Goal: Task Accomplishment & Management: Manage account settings

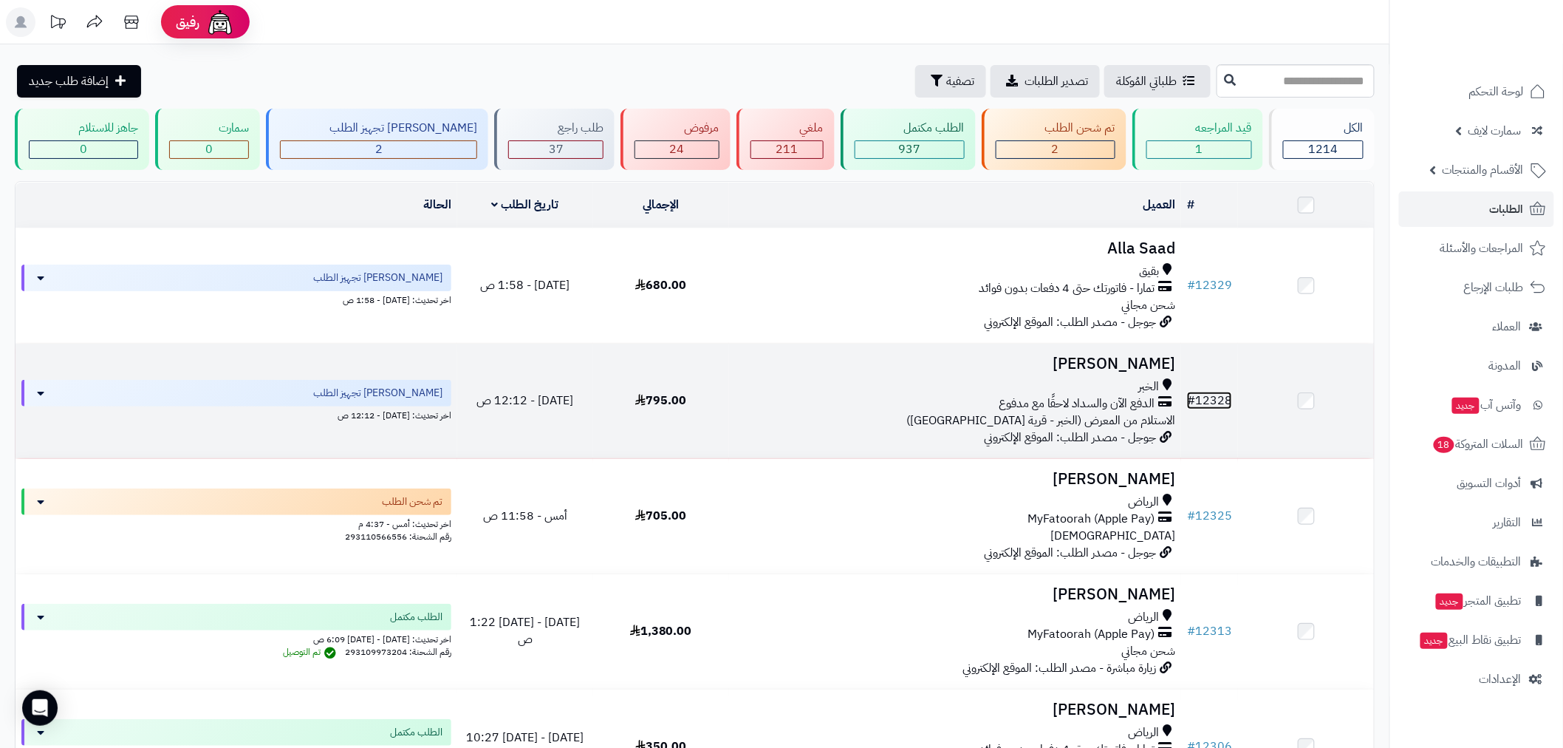
click at [1215, 401] on link "# 12328" at bounding box center [1209, 401] width 45 height 18
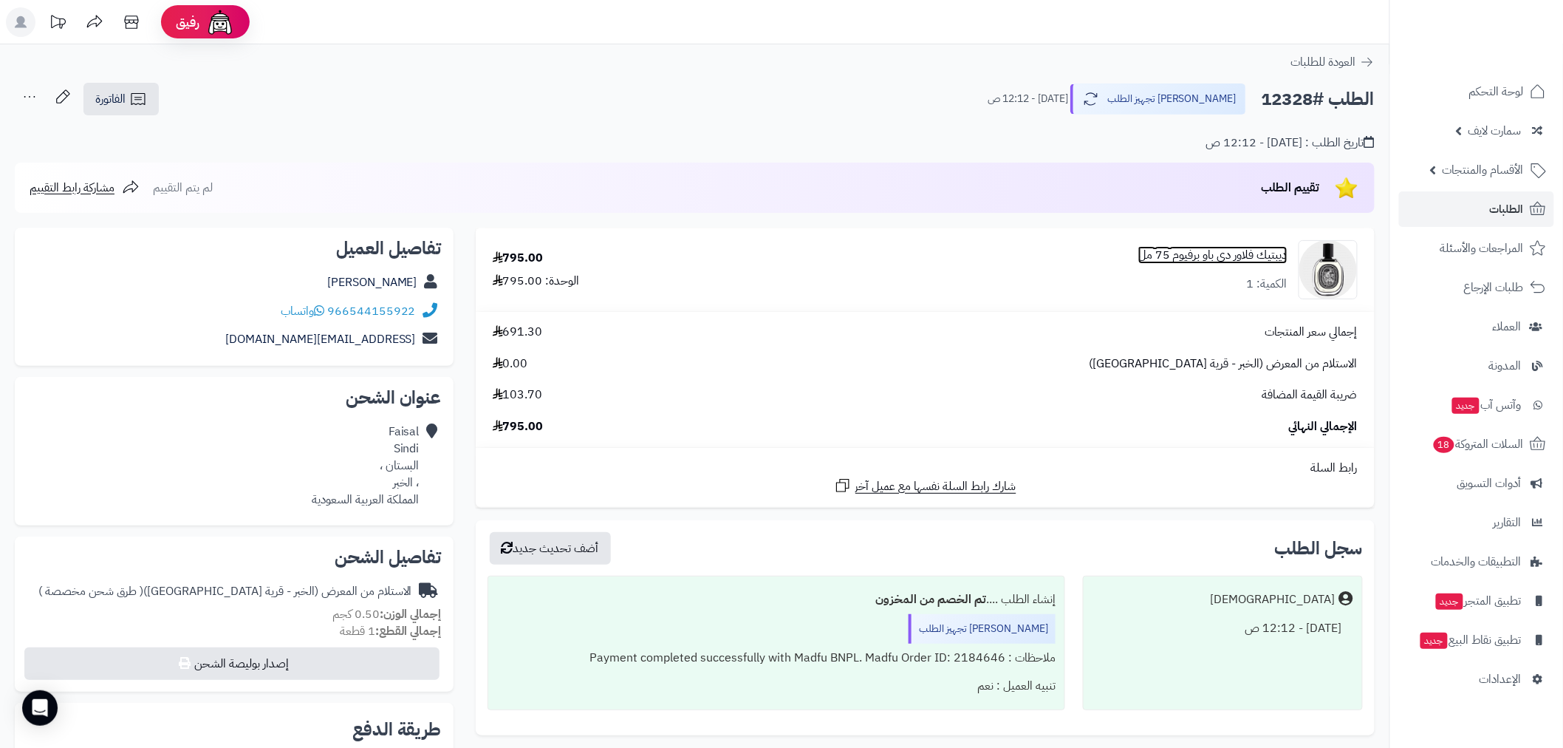
click at [1201, 256] on link "ديبتيك فلاور دي باو برفيوم 75 مل" at bounding box center [1213, 255] width 149 height 17
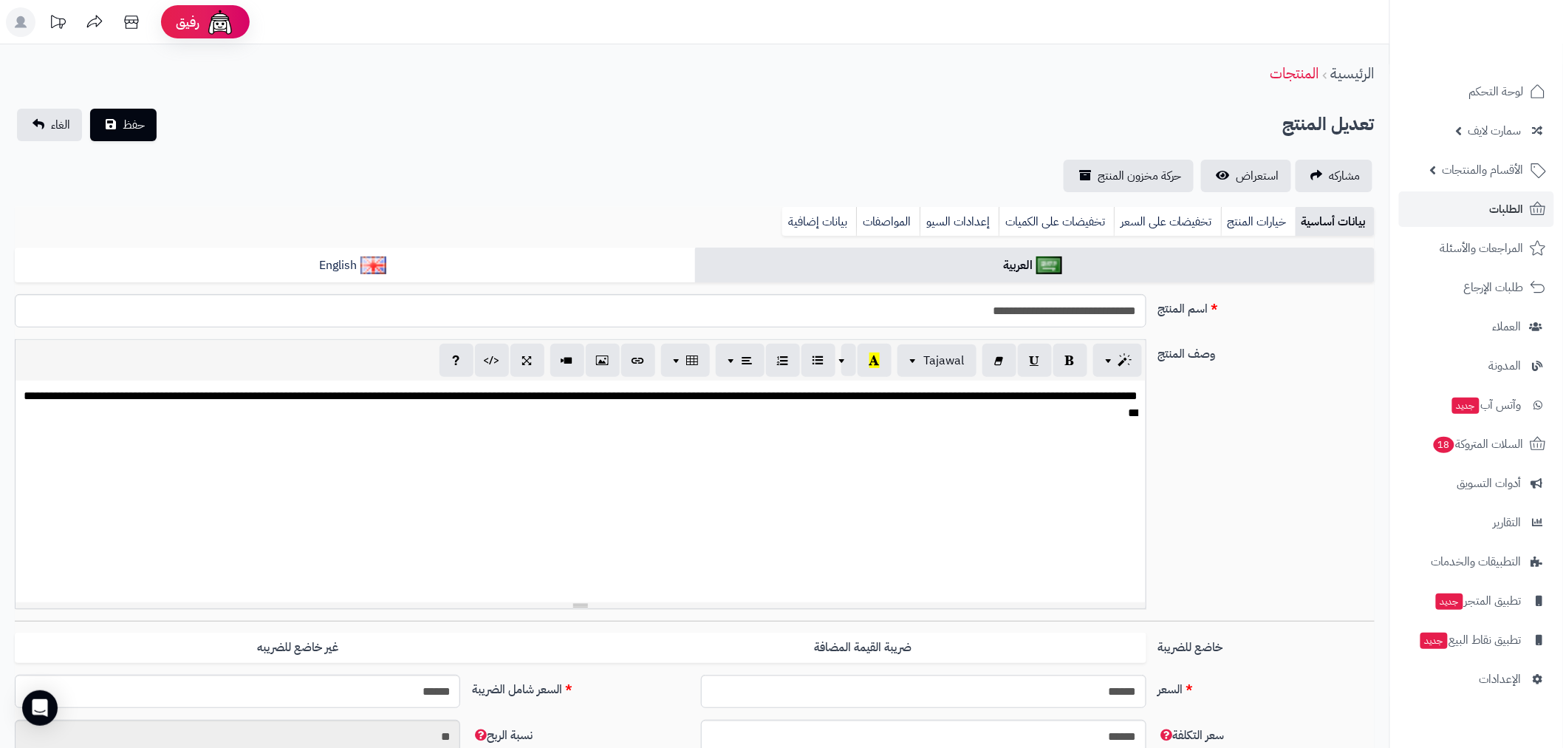
scroll to position [383, 0]
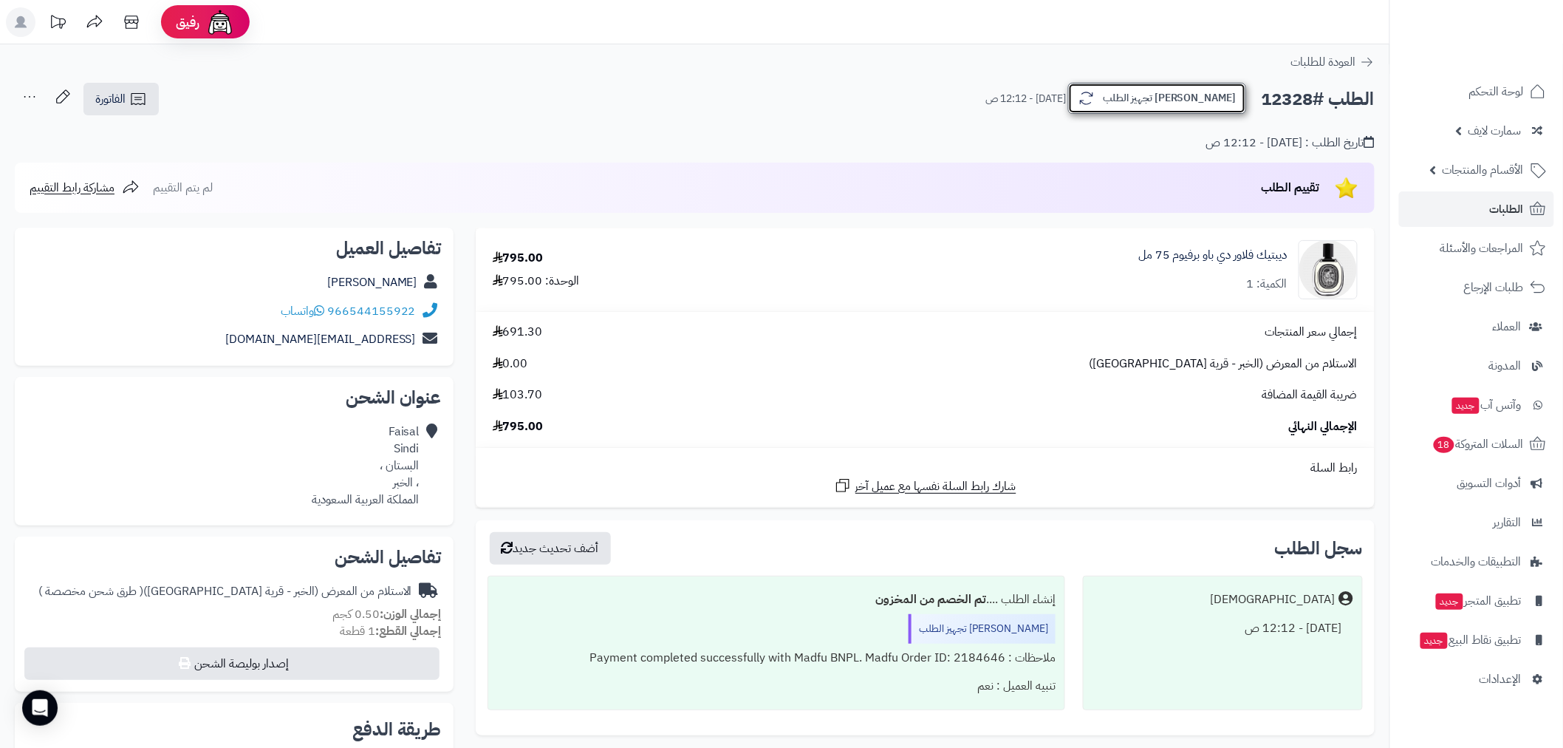
click at [1178, 95] on button "[PERSON_NAME] تجهيز الطلب" at bounding box center [1157, 98] width 178 height 31
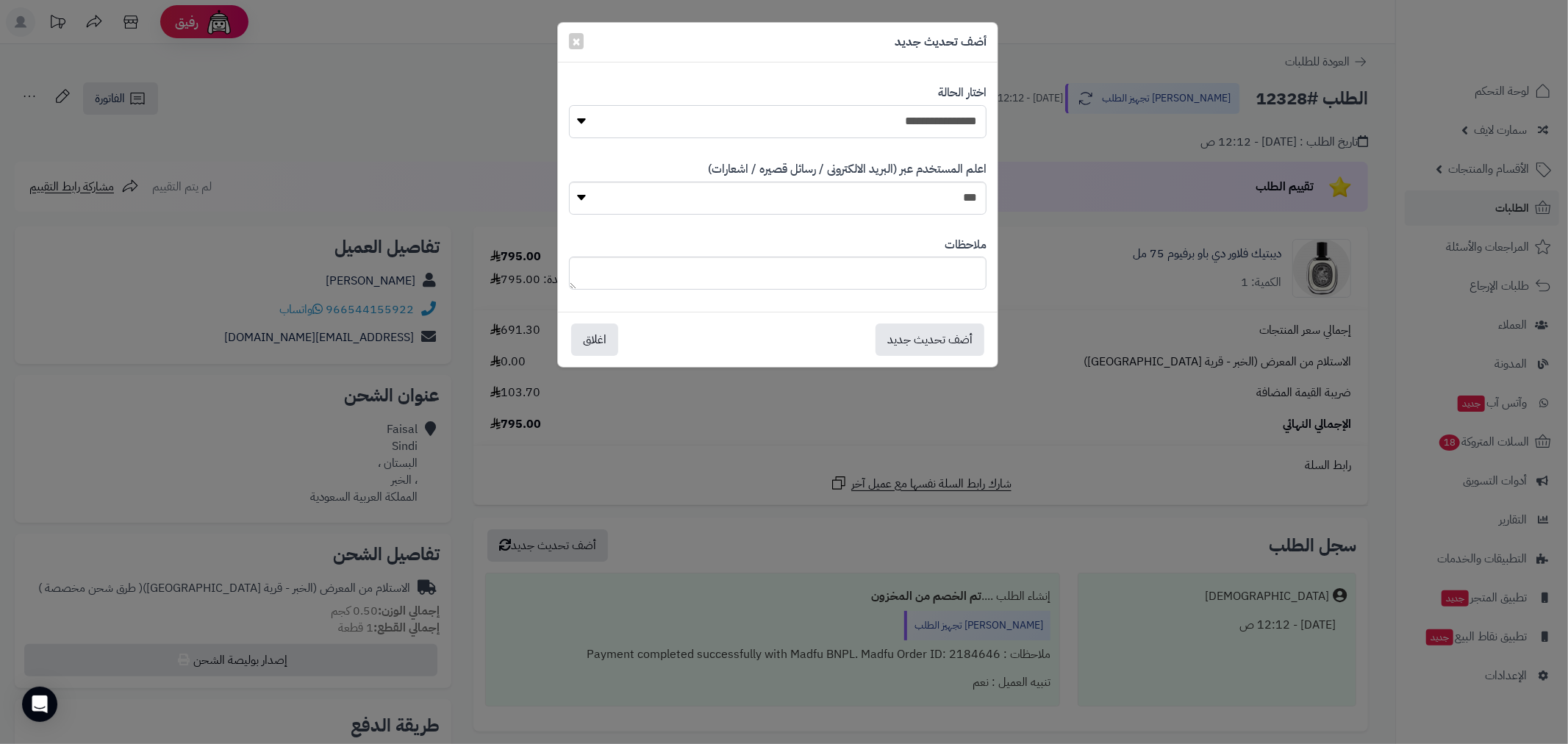
click at [923, 122] on select "**********" at bounding box center [778, 121] width 418 height 33
select select "**"
click at [569, 105] on select "**********" at bounding box center [778, 121] width 418 height 33
click at [919, 338] on button "أضف تحديث جديد" at bounding box center [929, 338] width 108 height 33
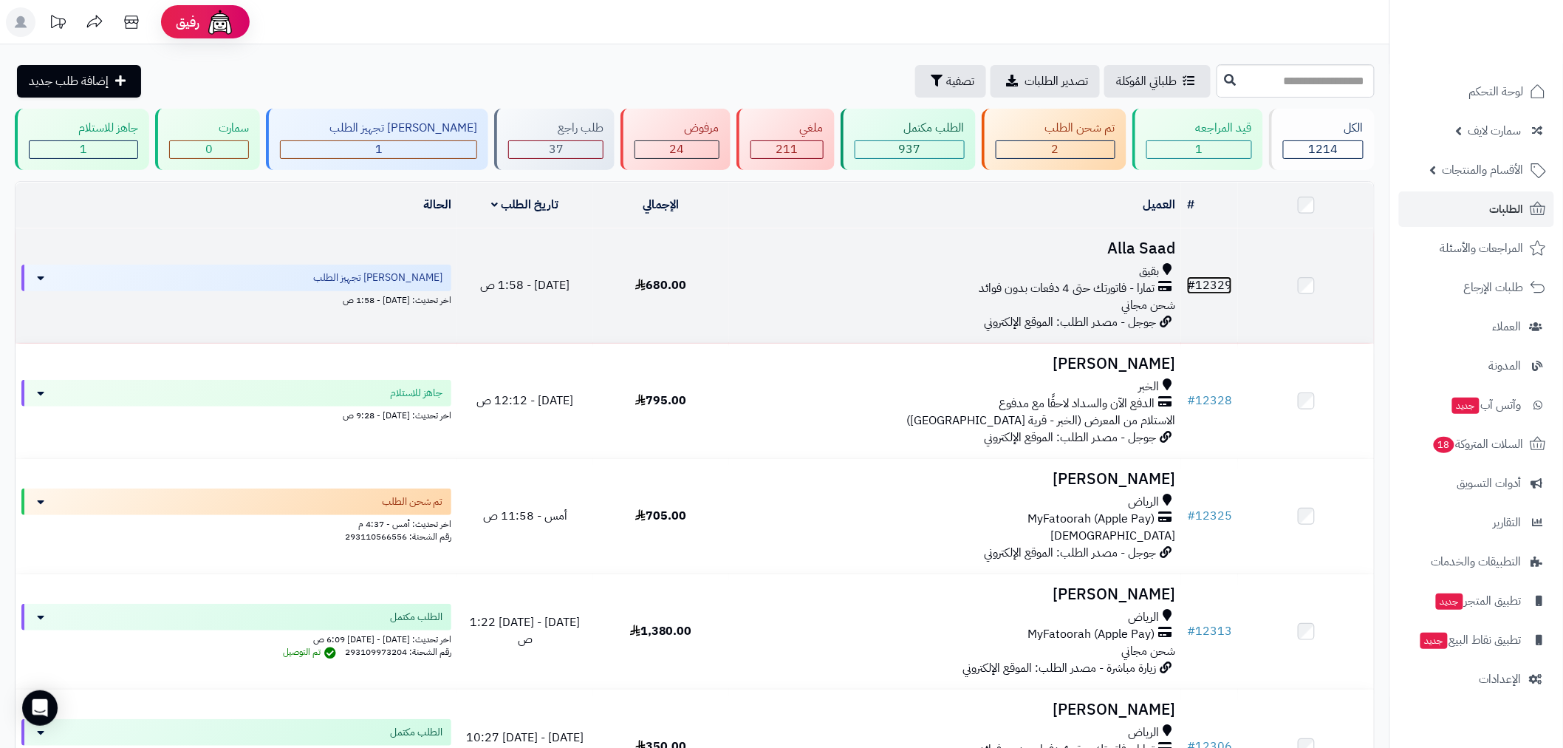
click at [1212, 281] on link "# 12329" at bounding box center [1209, 285] width 45 height 18
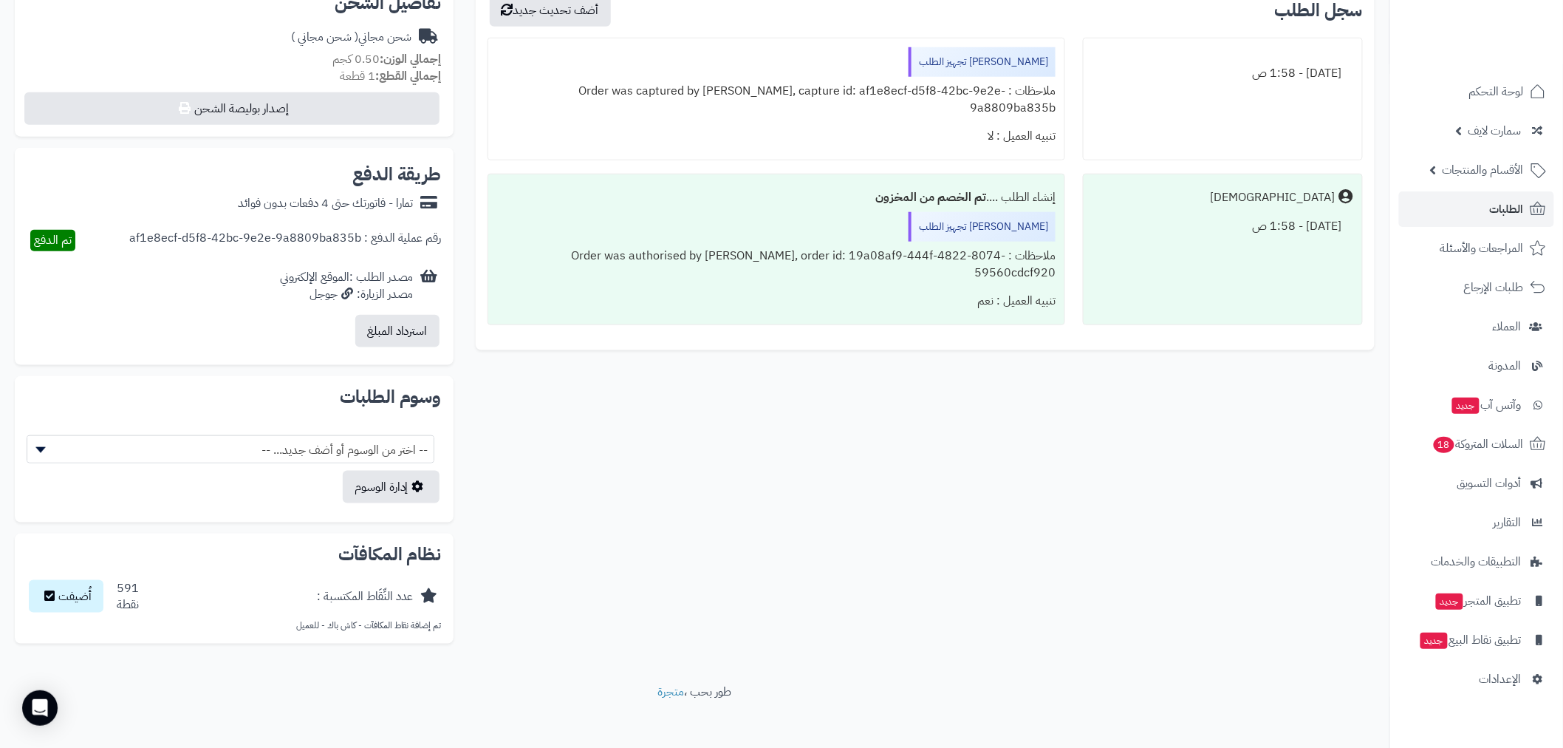
scroll to position [548, 0]
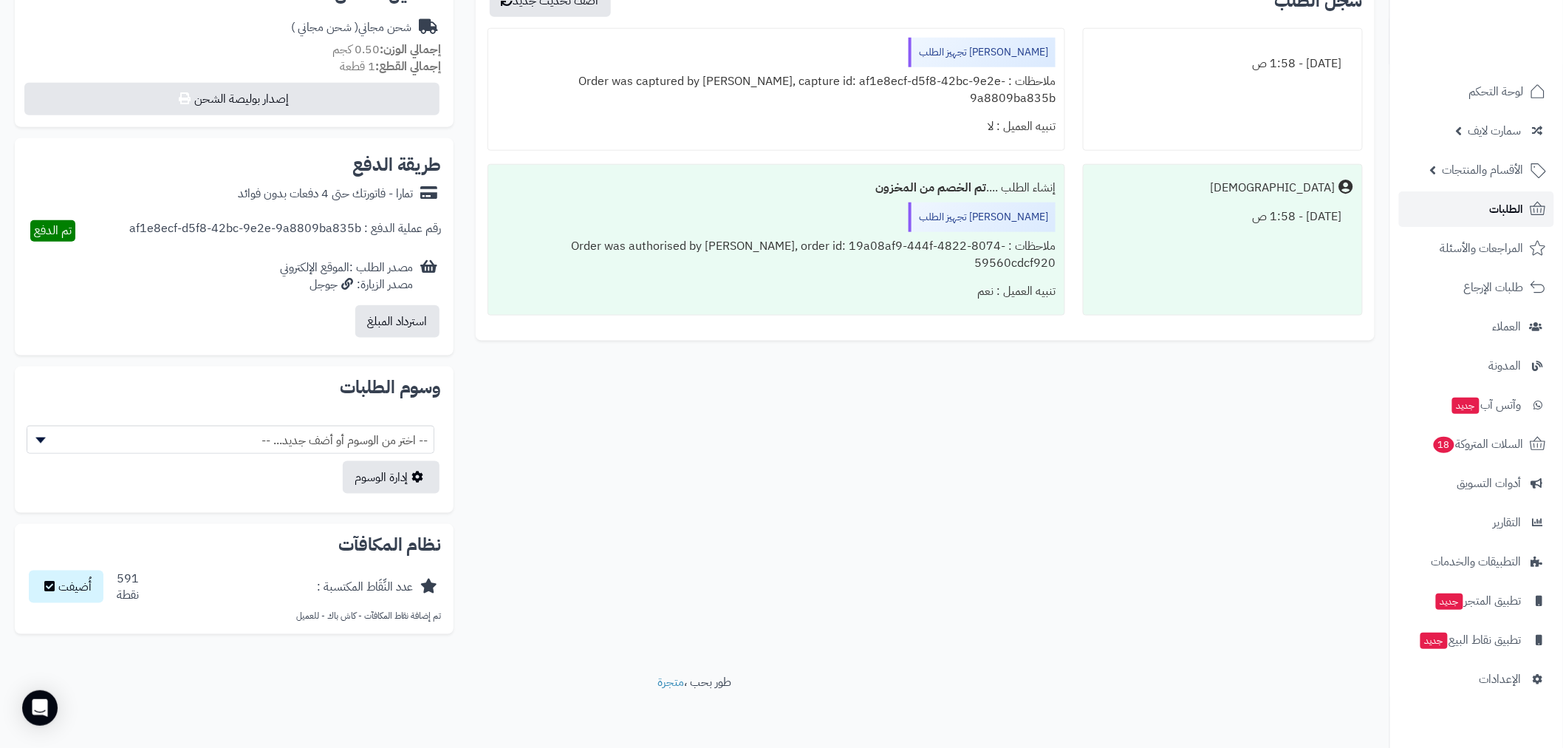
click at [1481, 207] on link "الطلبات" at bounding box center [1476, 208] width 155 height 35
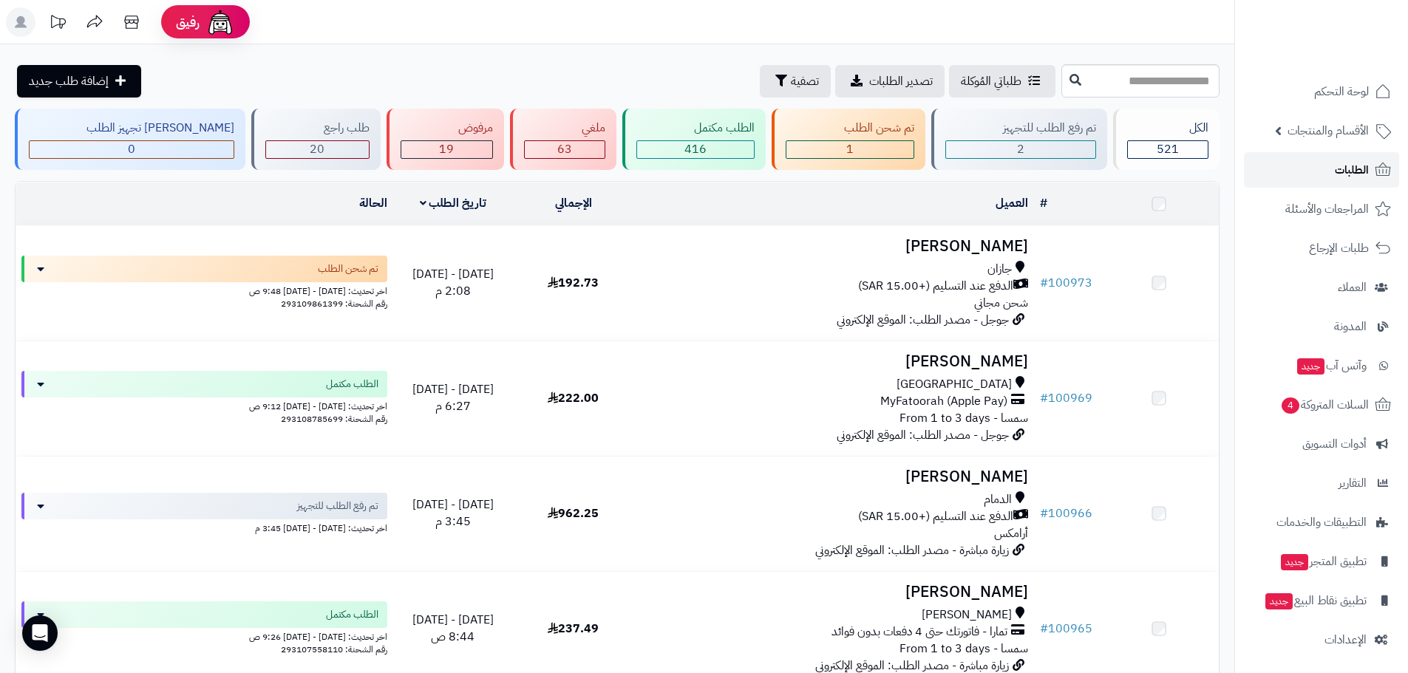
drag, startPoint x: 0, startPoint y: 0, endPoint x: 1343, endPoint y: 177, distance: 1354.9
click at [1343, 177] on span "الطلبات" at bounding box center [1351, 170] width 34 height 21
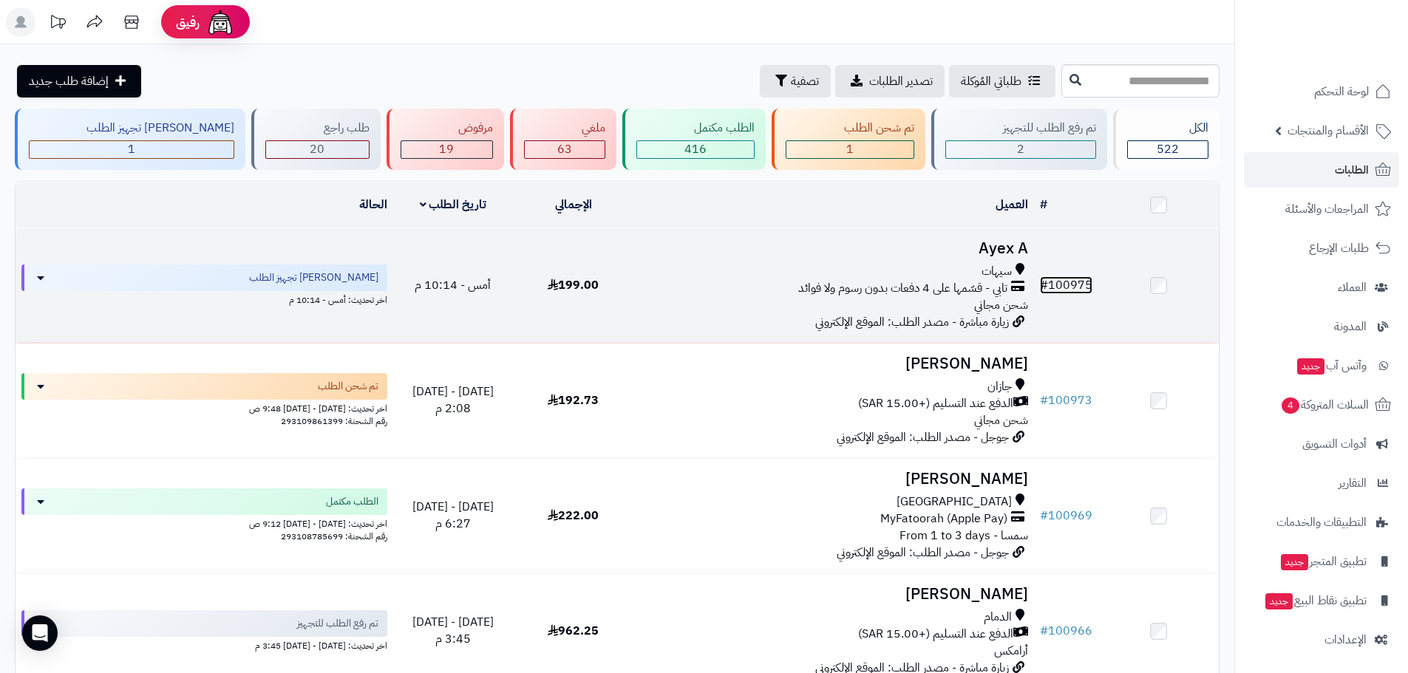
click at [1076, 278] on link "# 100975" at bounding box center [1066, 285] width 52 height 18
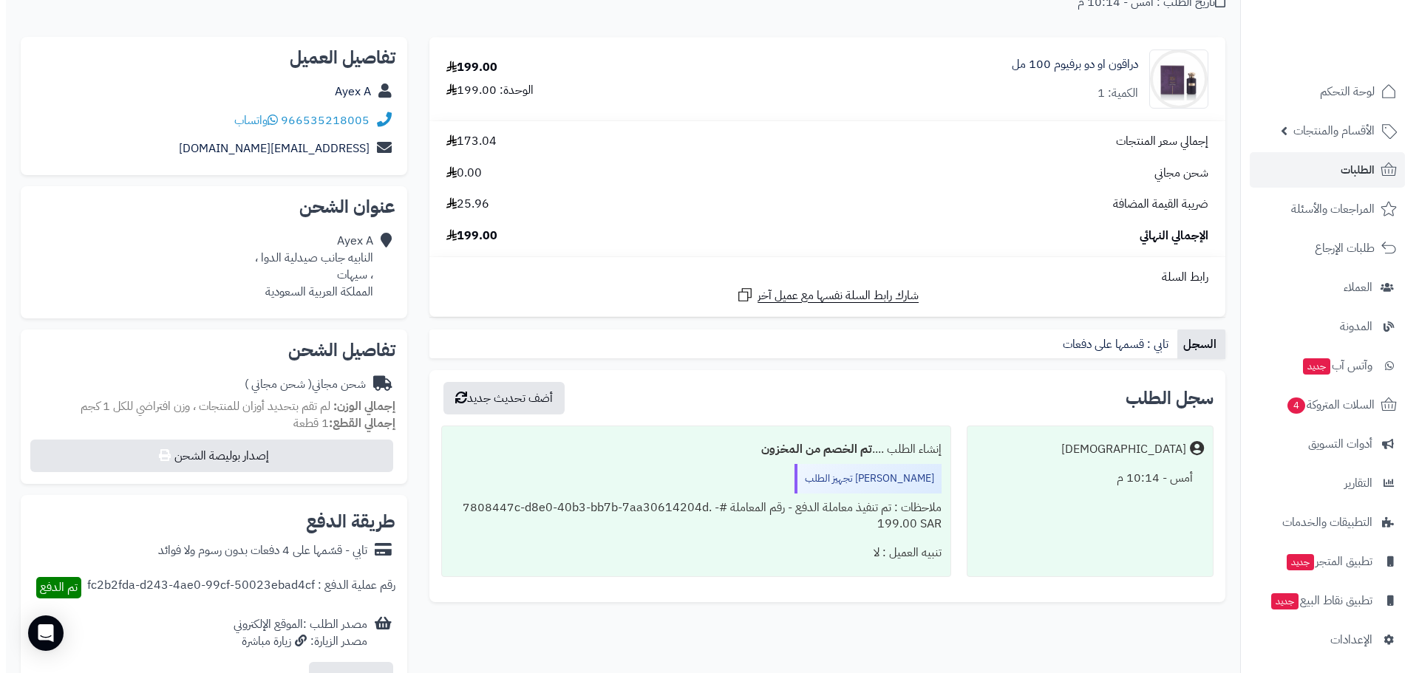
scroll to position [172, 0]
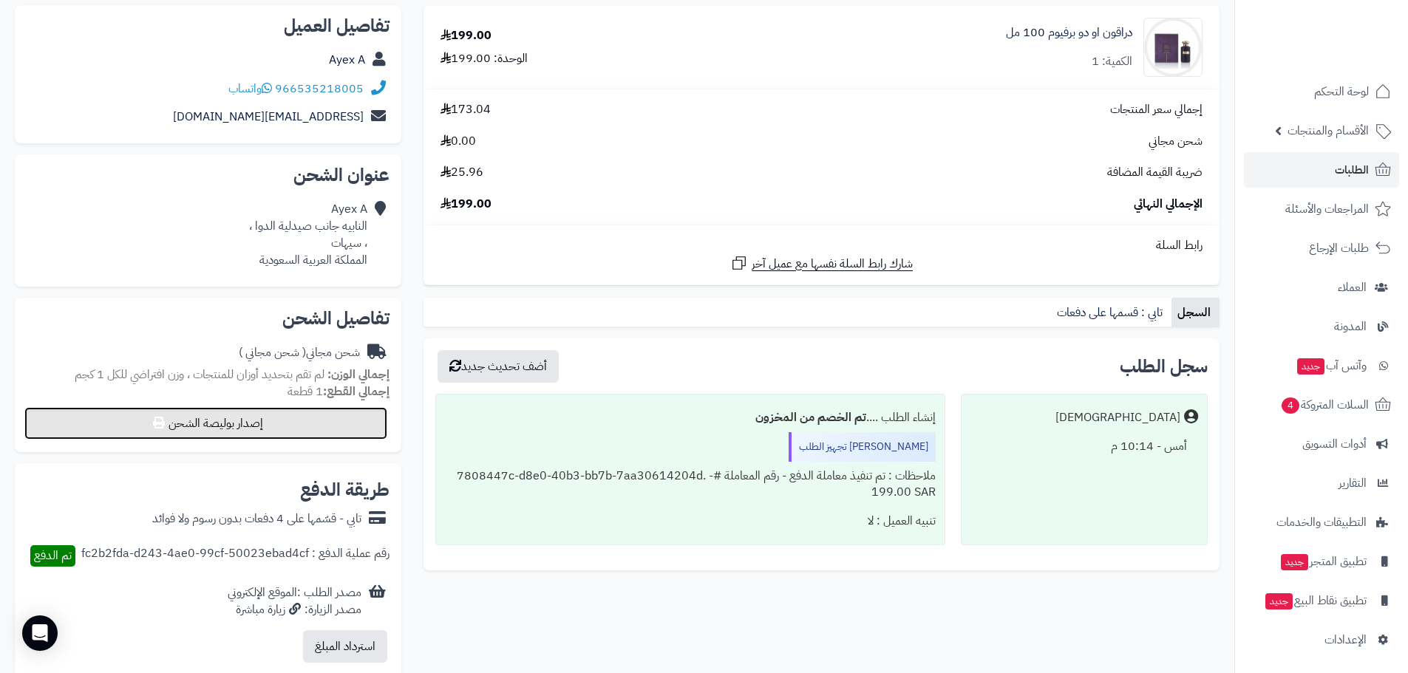
click at [301, 423] on button "إصدار بوليصة الشحن" at bounding box center [205, 423] width 363 height 33
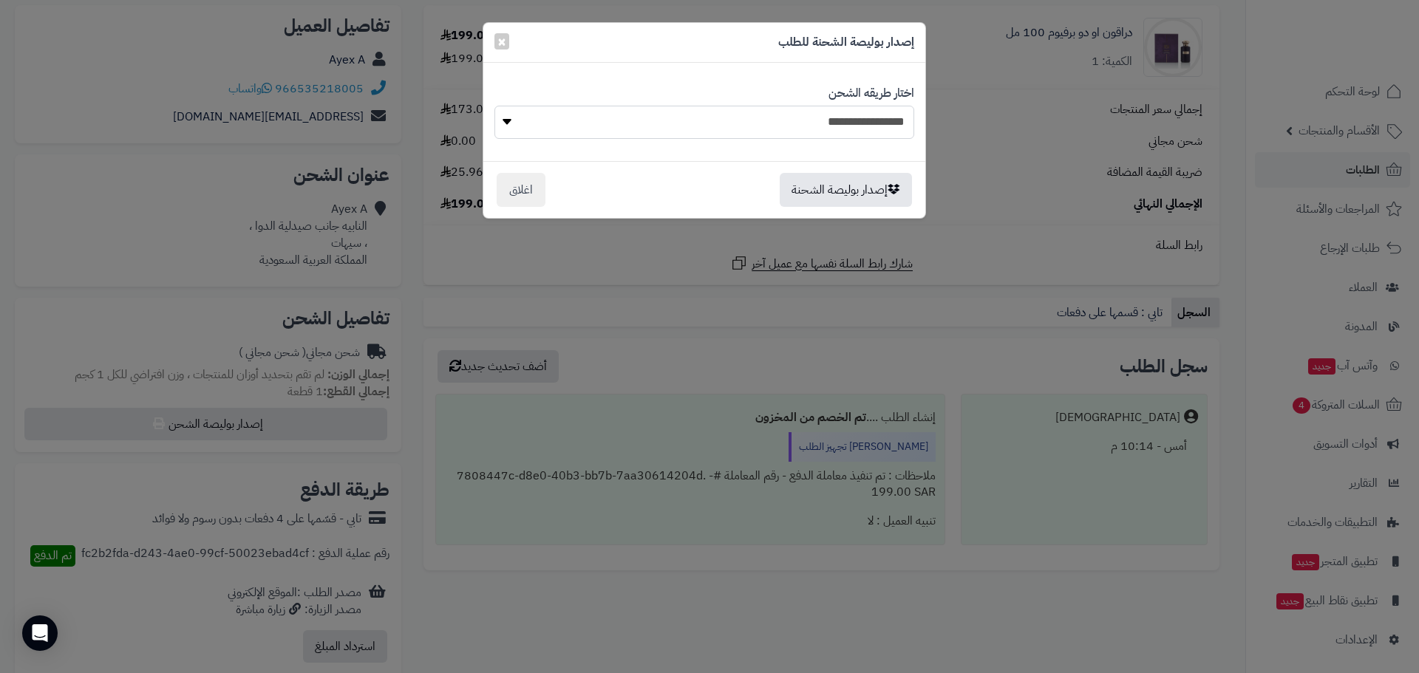
click at [754, 126] on select "**********" at bounding box center [704, 122] width 420 height 33
select select "****"
click at [494, 106] on select "**********" at bounding box center [704, 122] width 420 height 33
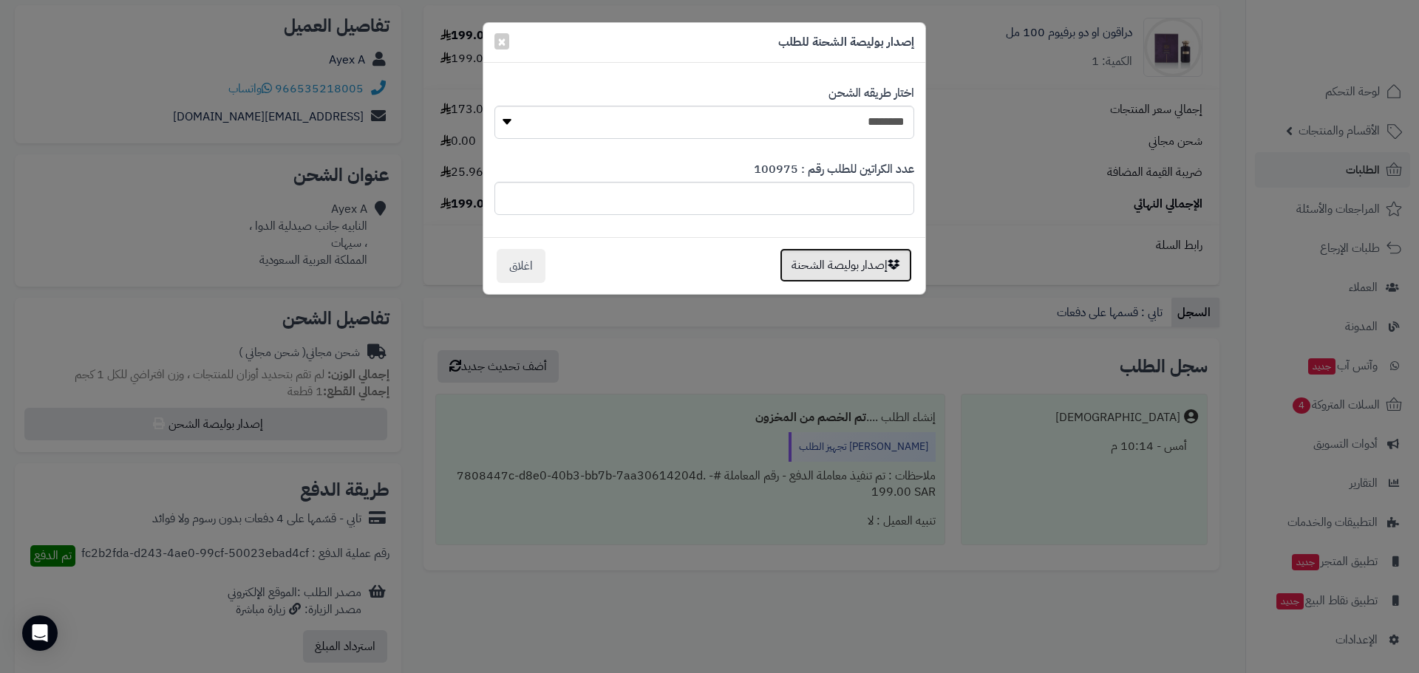
click at [799, 276] on button "إصدار بوليصة الشحنة" at bounding box center [846, 265] width 132 height 34
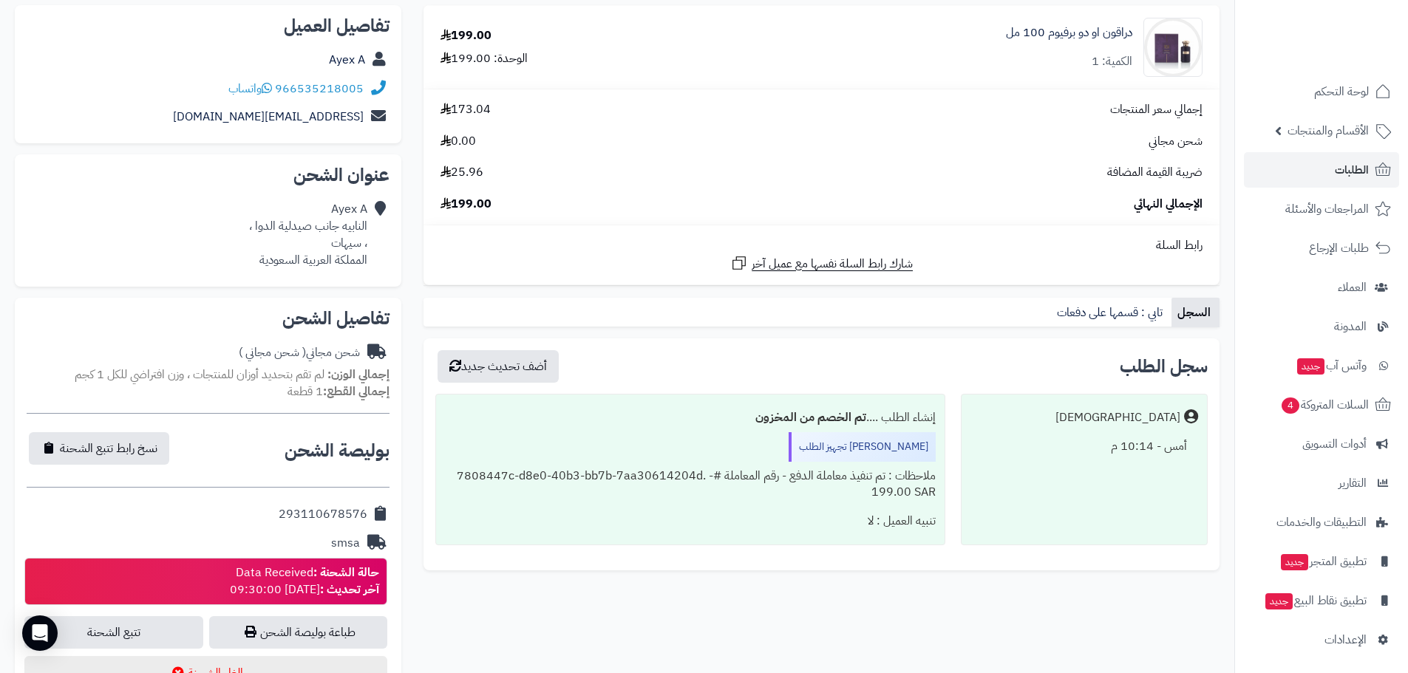
scroll to position [344, 0]
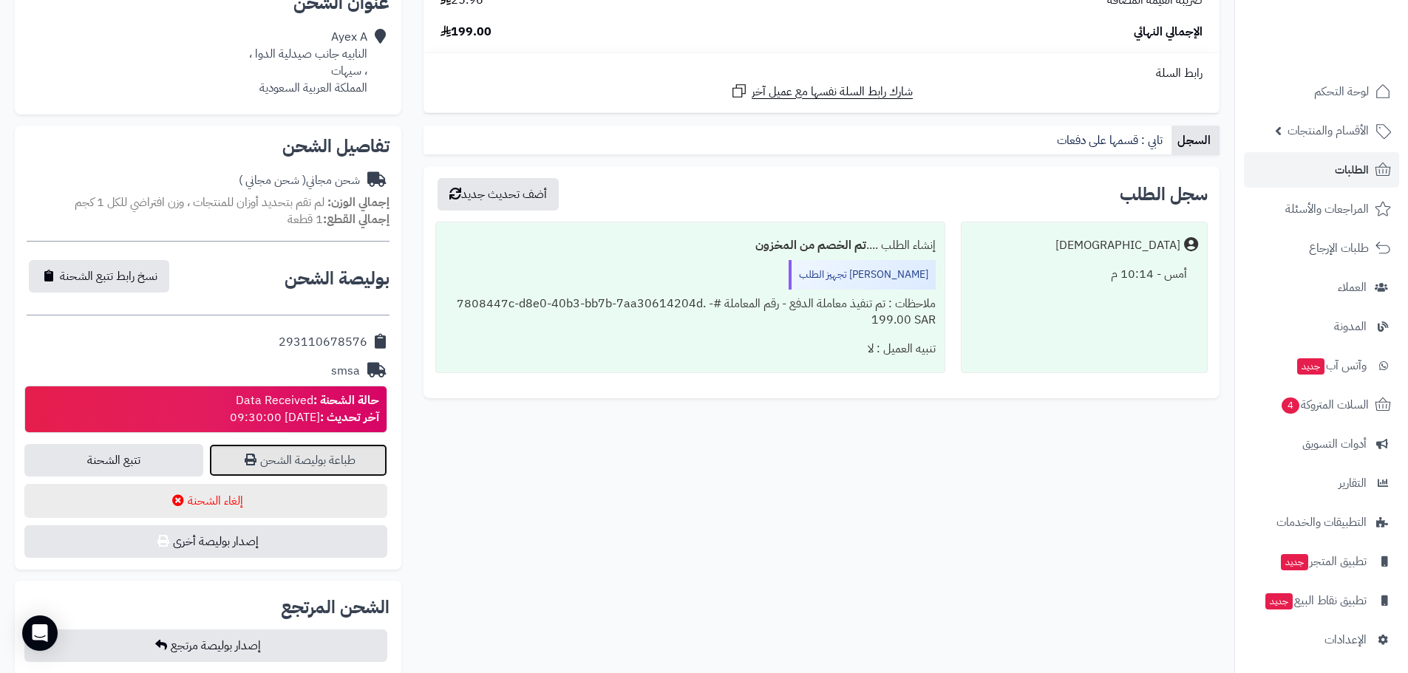
click at [295, 461] on link "طباعة بوليصة الشحن" at bounding box center [298, 460] width 179 height 33
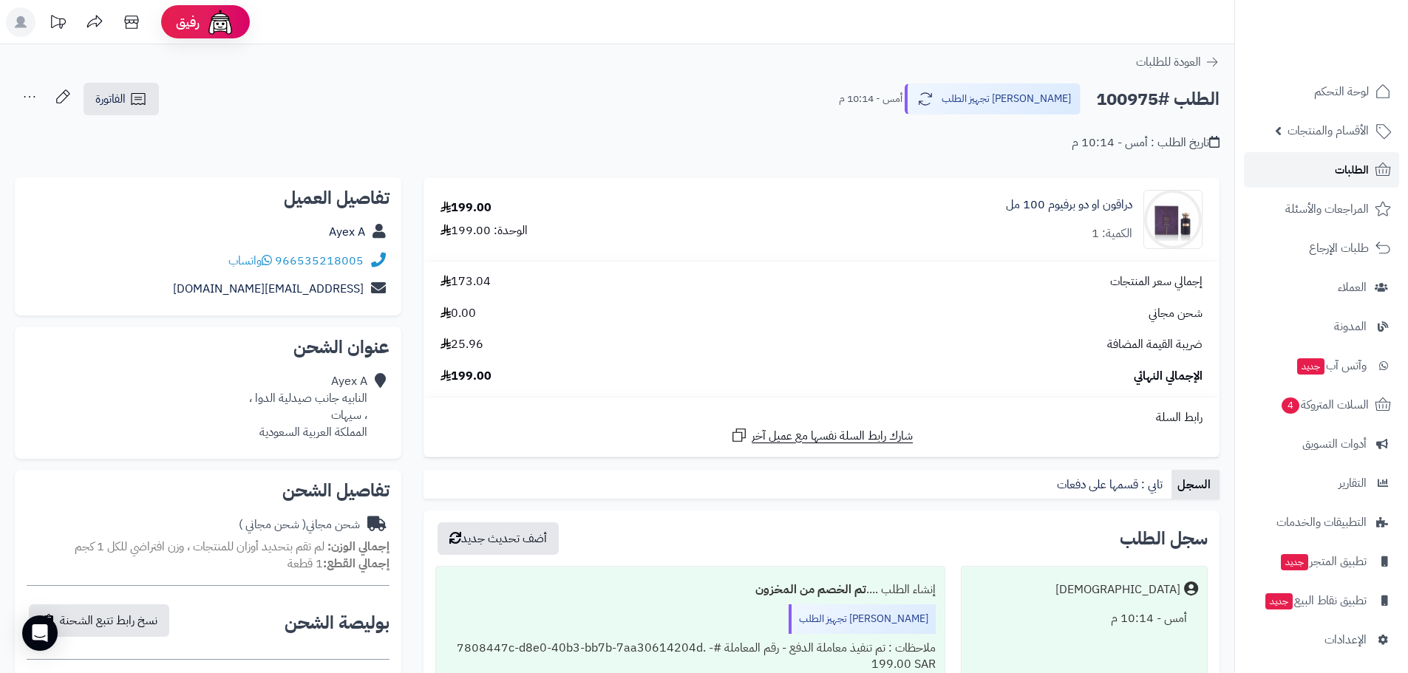
click at [1329, 168] on link "الطلبات" at bounding box center [1321, 169] width 155 height 35
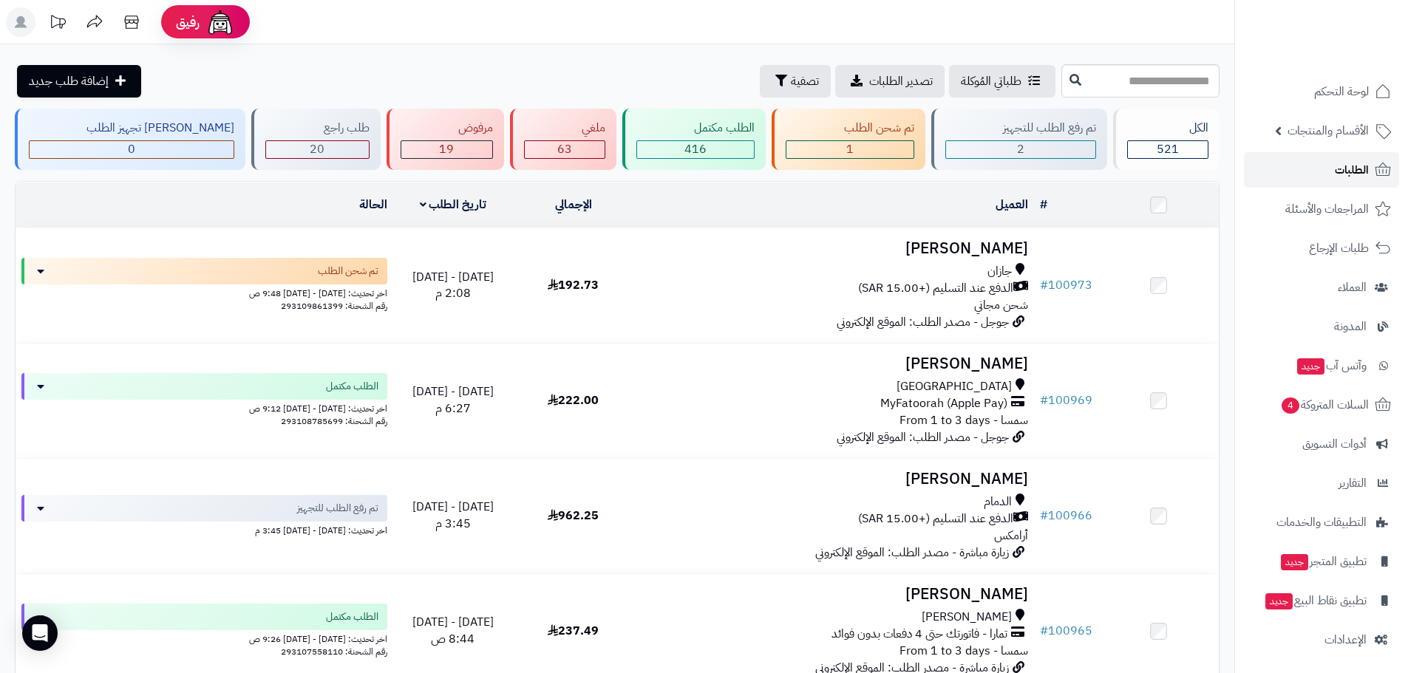
click at [1351, 170] on span "الطلبات" at bounding box center [1351, 170] width 34 height 21
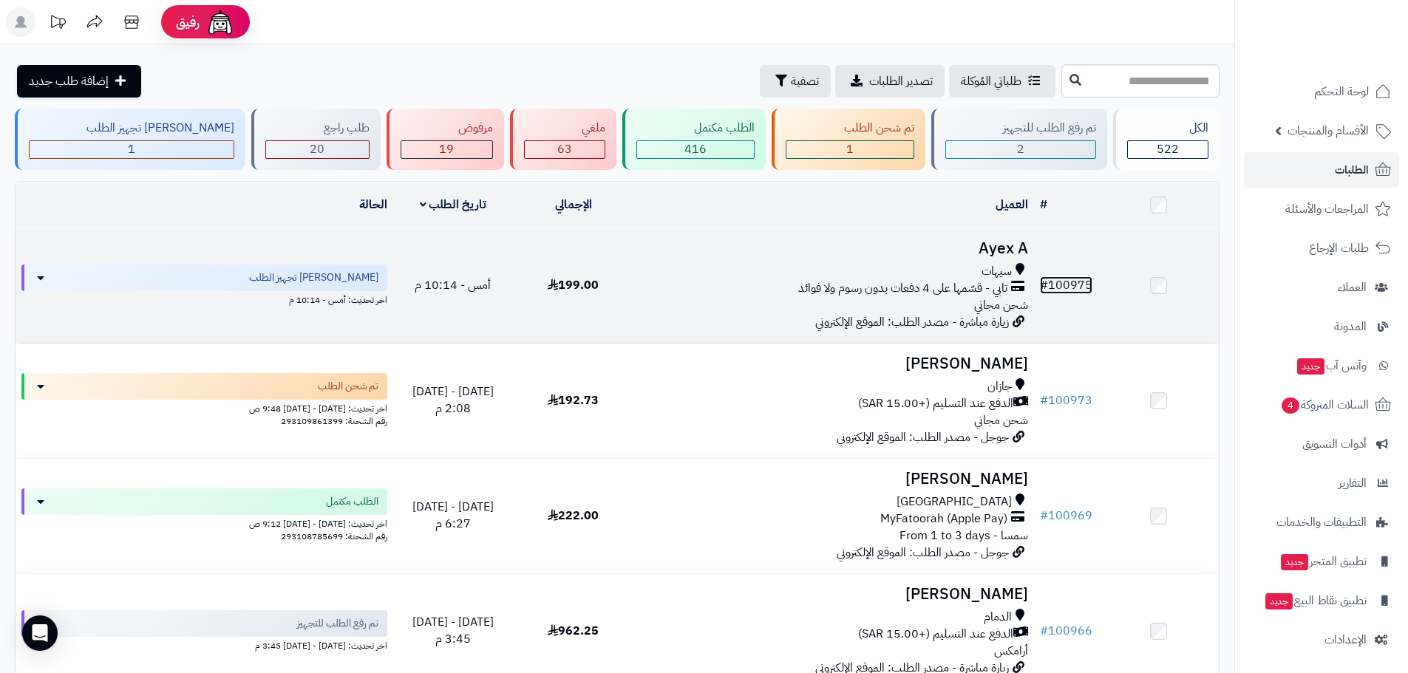
click at [1071, 280] on link "# 100975" at bounding box center [1066, 285] width 52 height 18
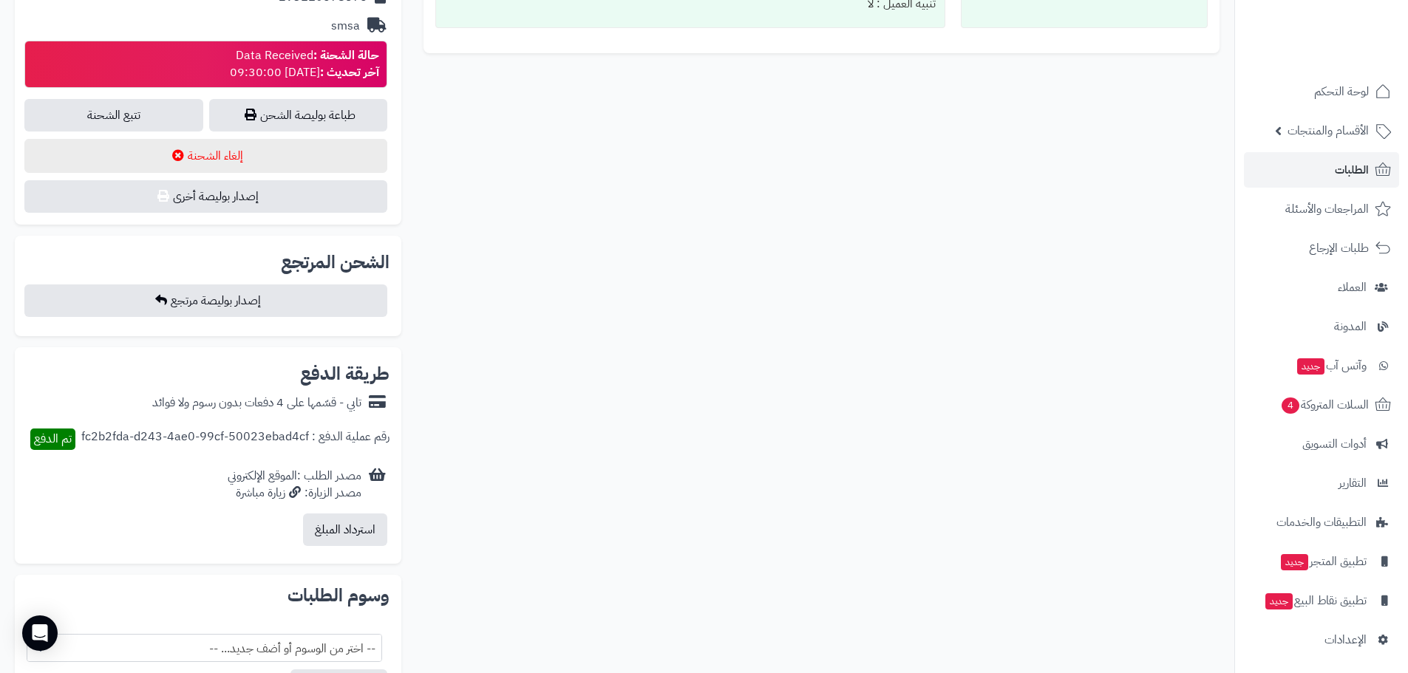
scroll to position [345, 0]
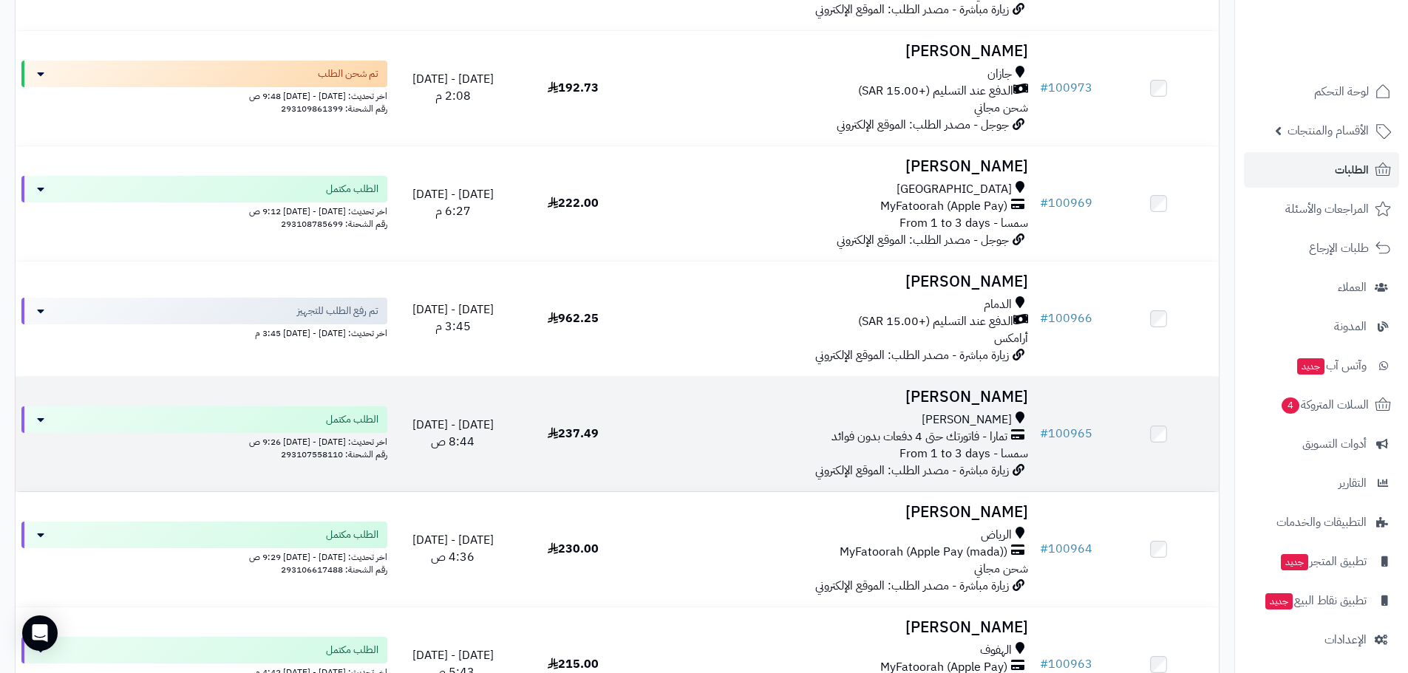
scroll to position [345, 0]
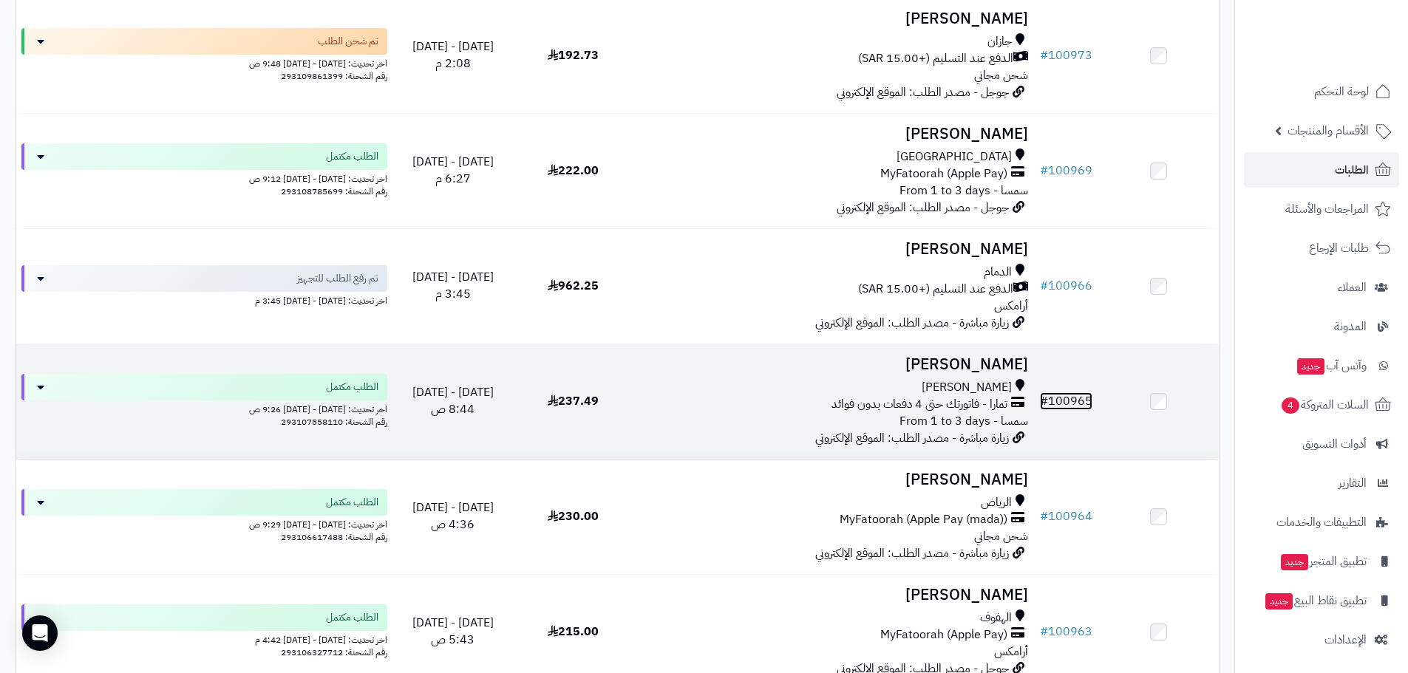
click at [1068, 394] on link "# 100965" at bounding box center [1066, 401] width 52 height 18
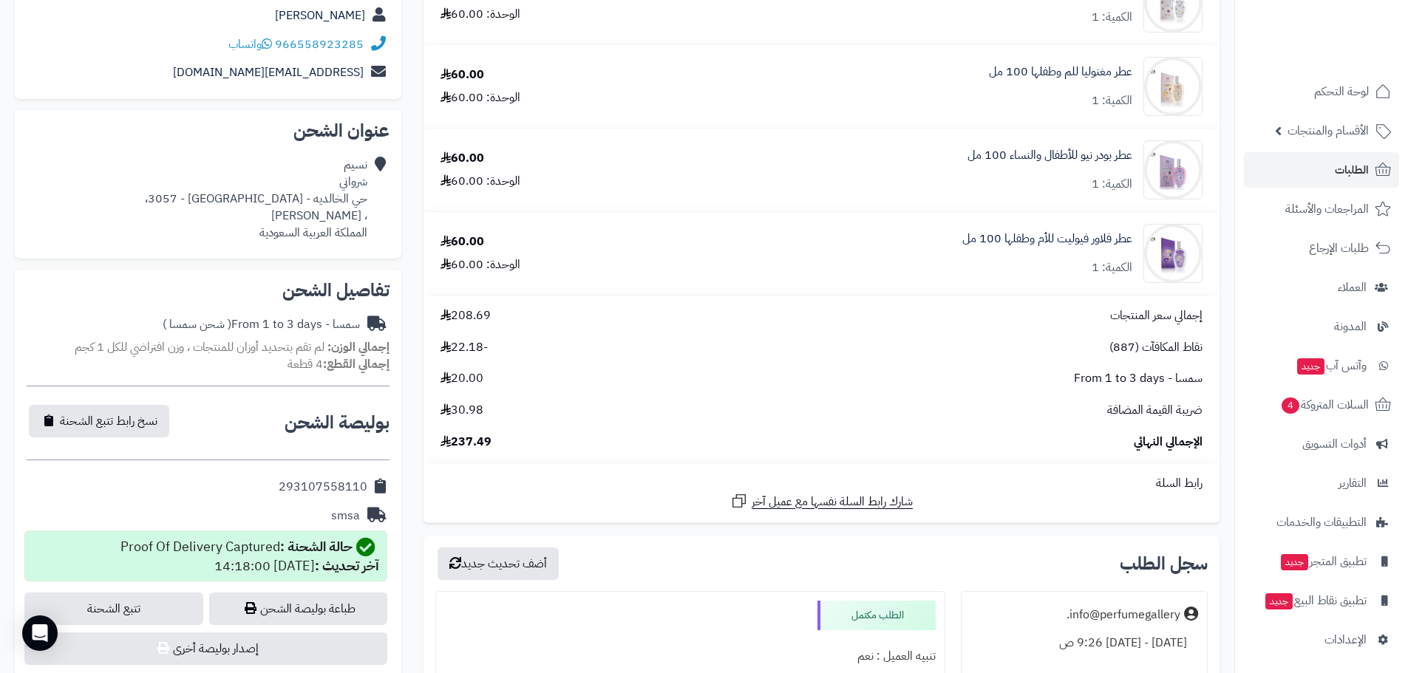
scroll to position [689, 0]
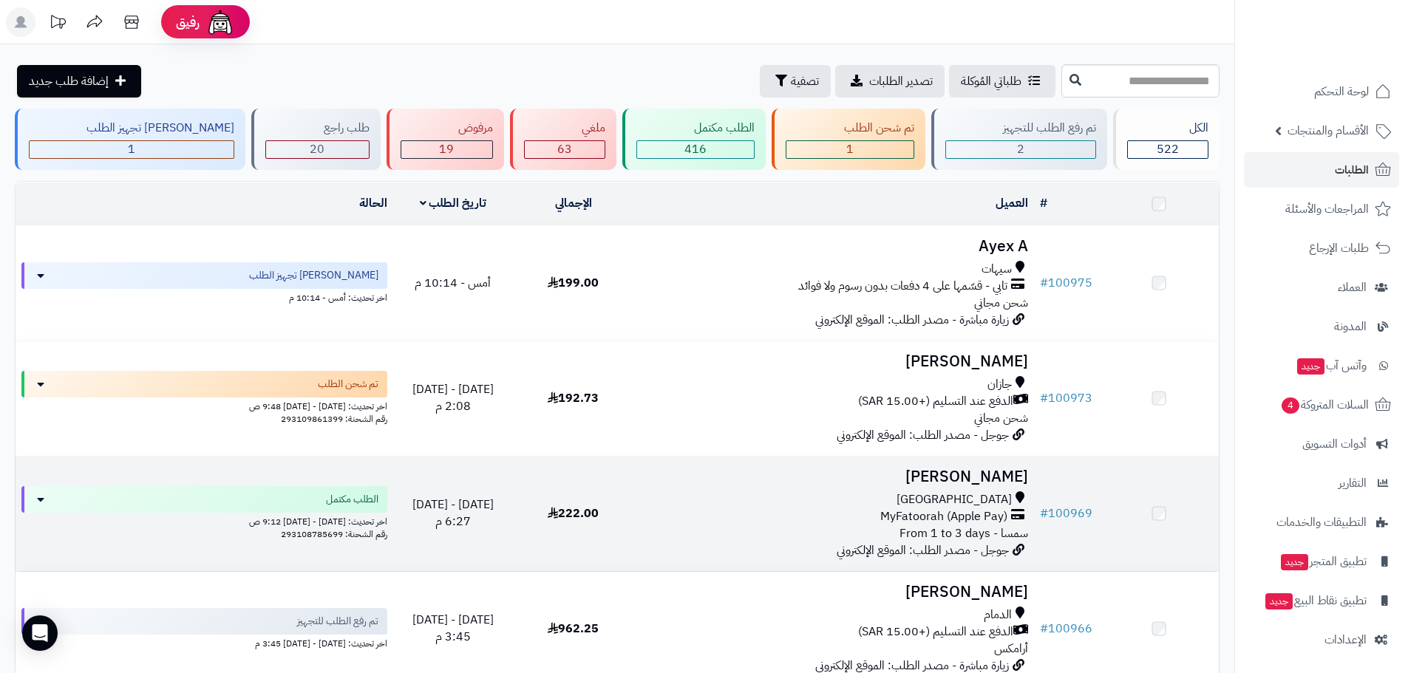
scroll to position [345, 0]
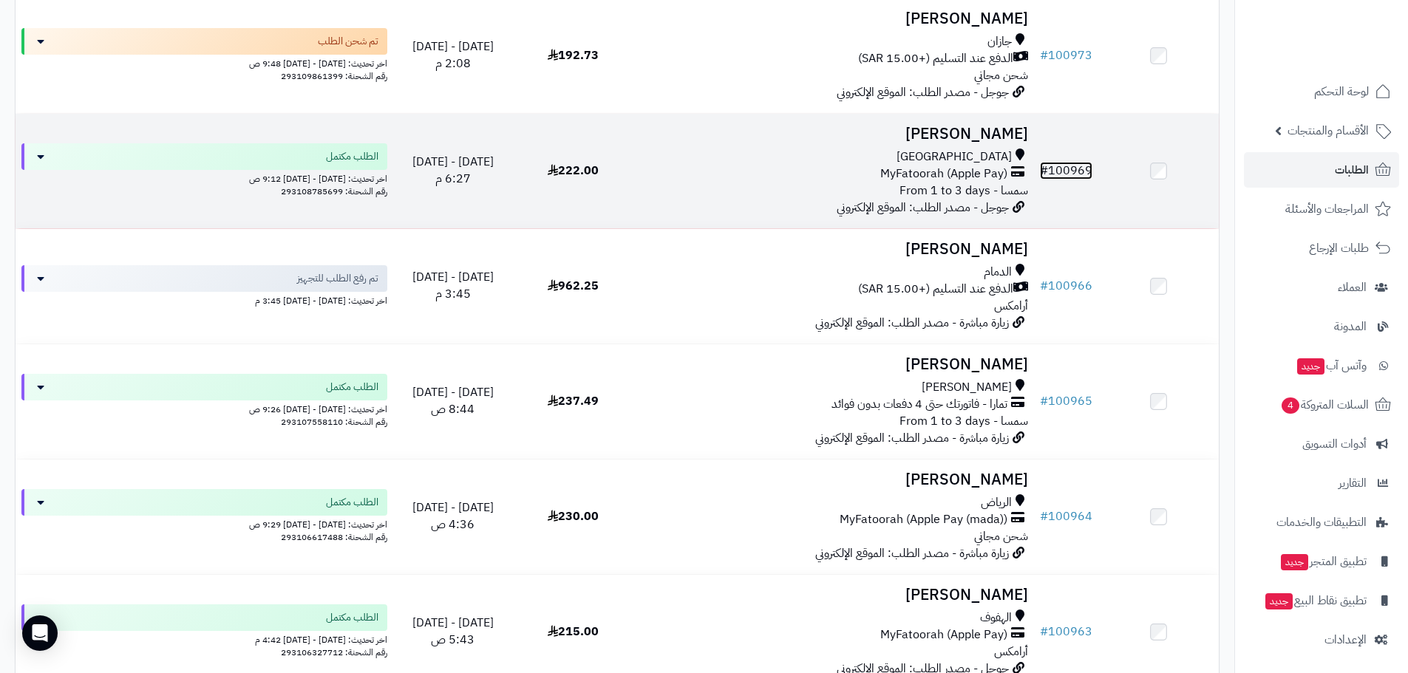
click at [1072, 165] on link "# 100969" at bounding box center [1066, 171] width 52 height 18
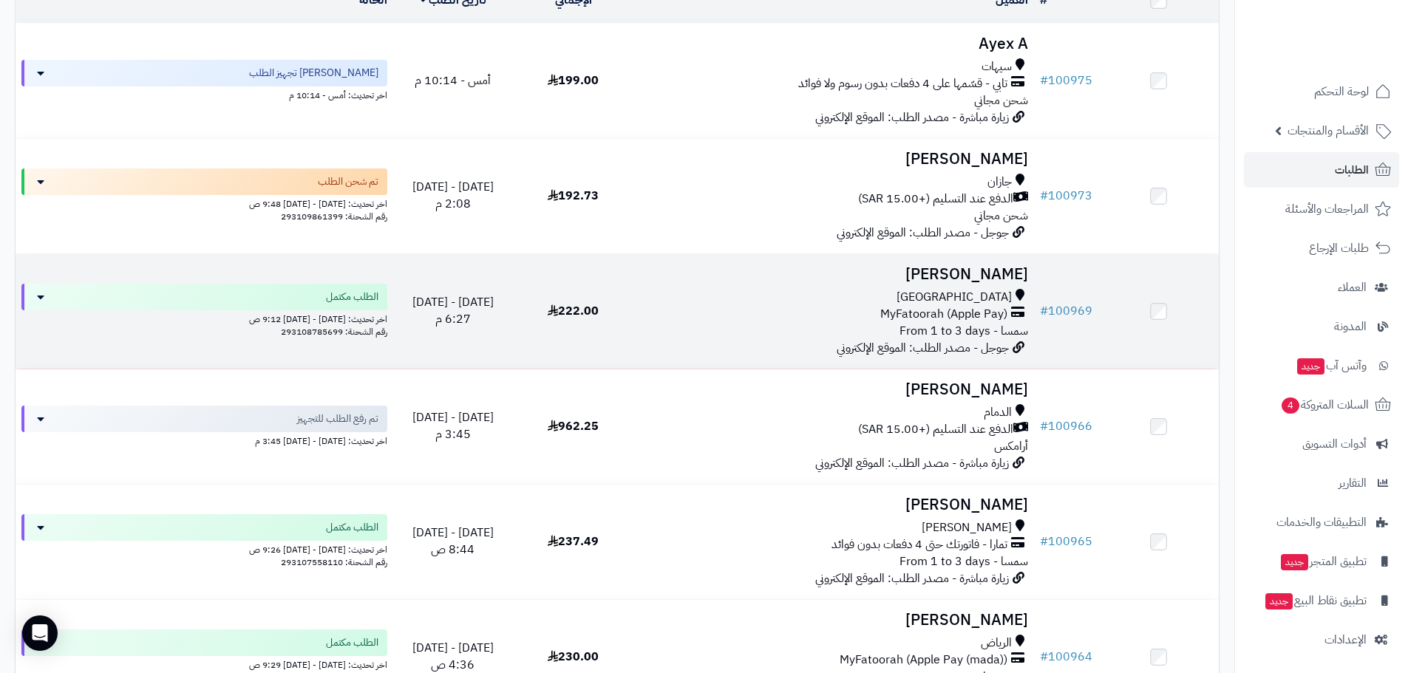
scroll to position [173, 0]
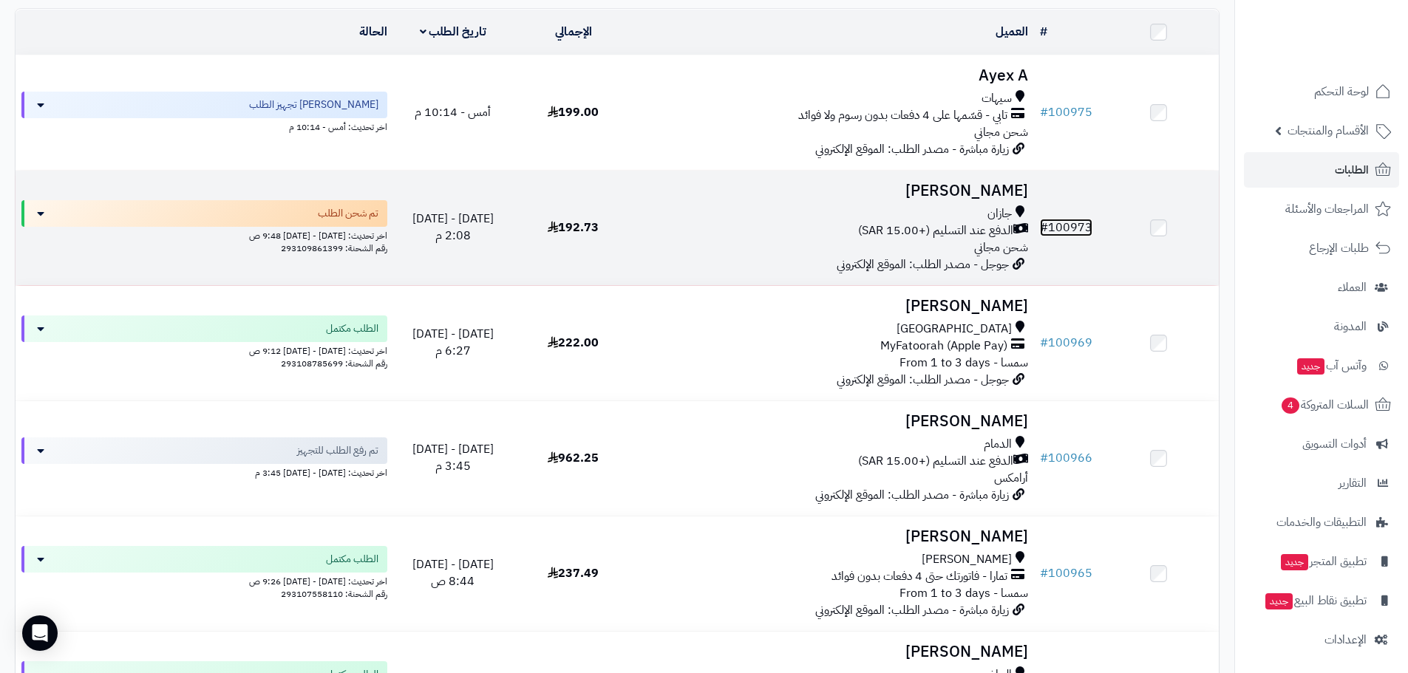
click at [1063, 220] on link "# 100973" at bounding box center [1066, 228] width 52 height 18
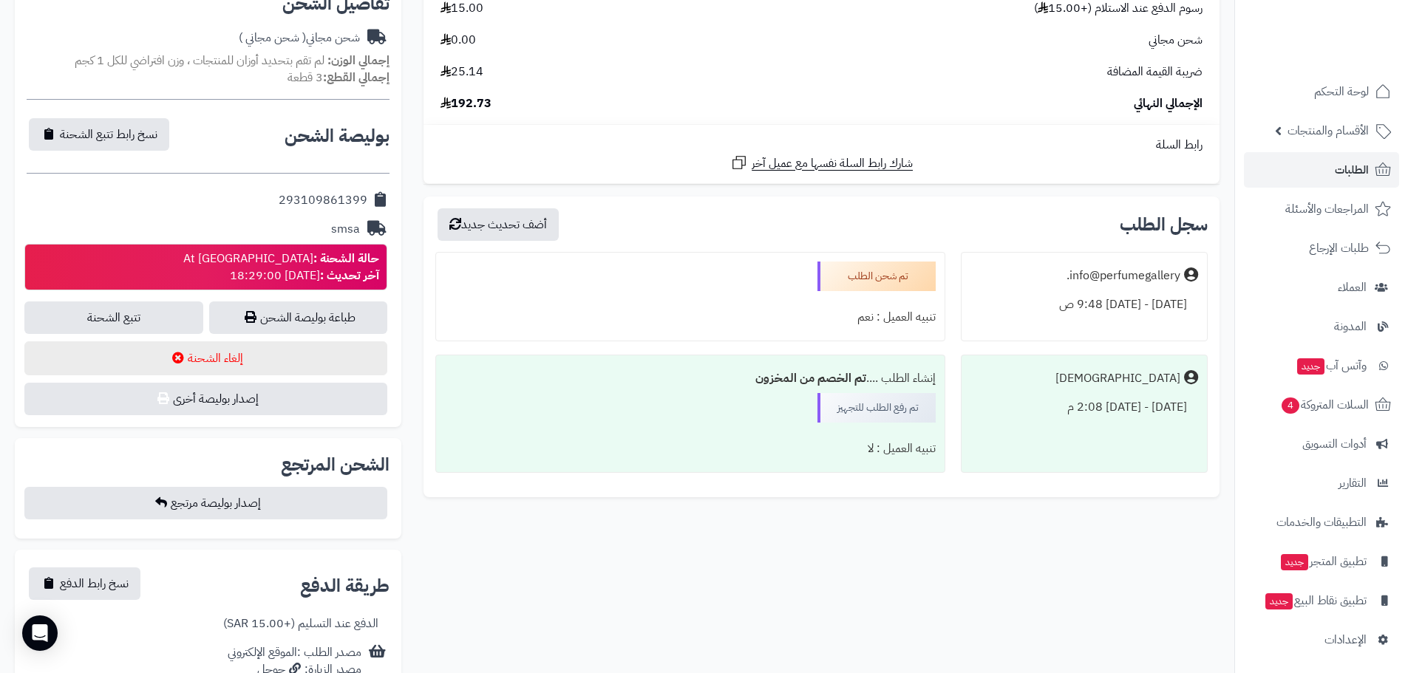
scroll to position [517, 0]
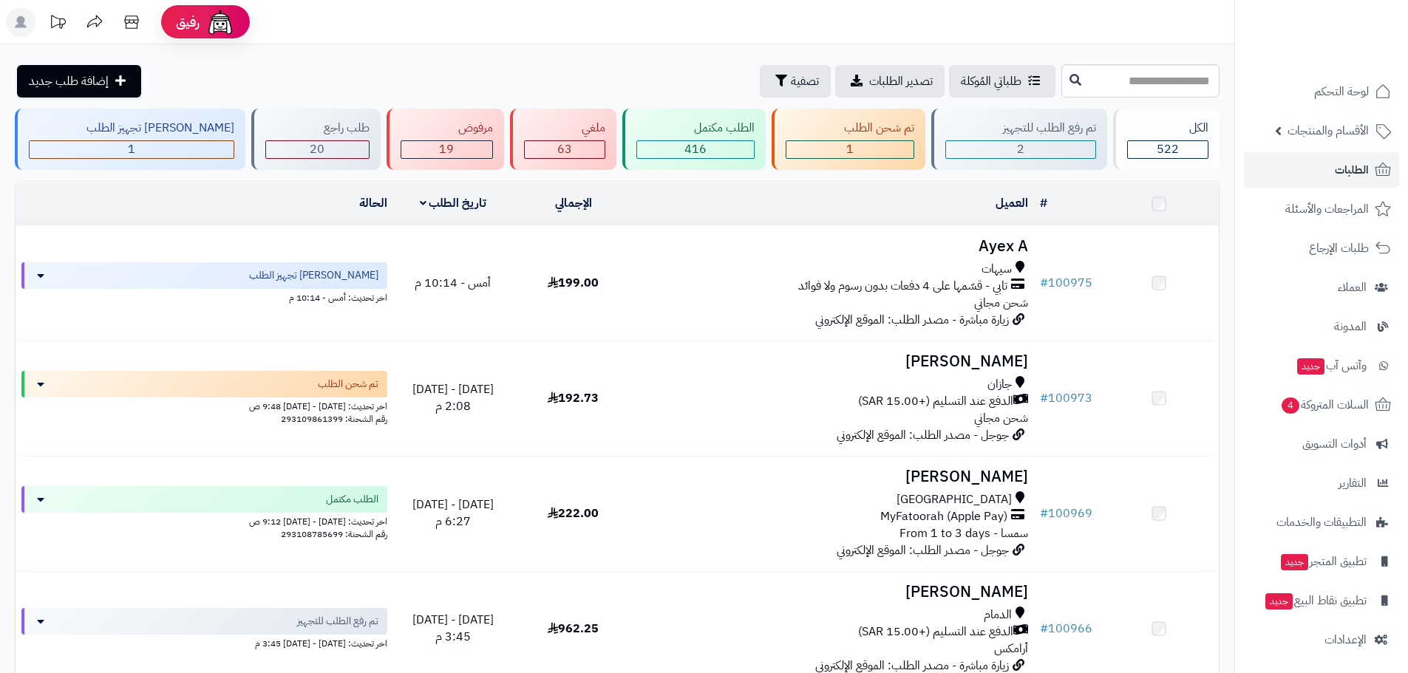
scroll to position [173, 0]
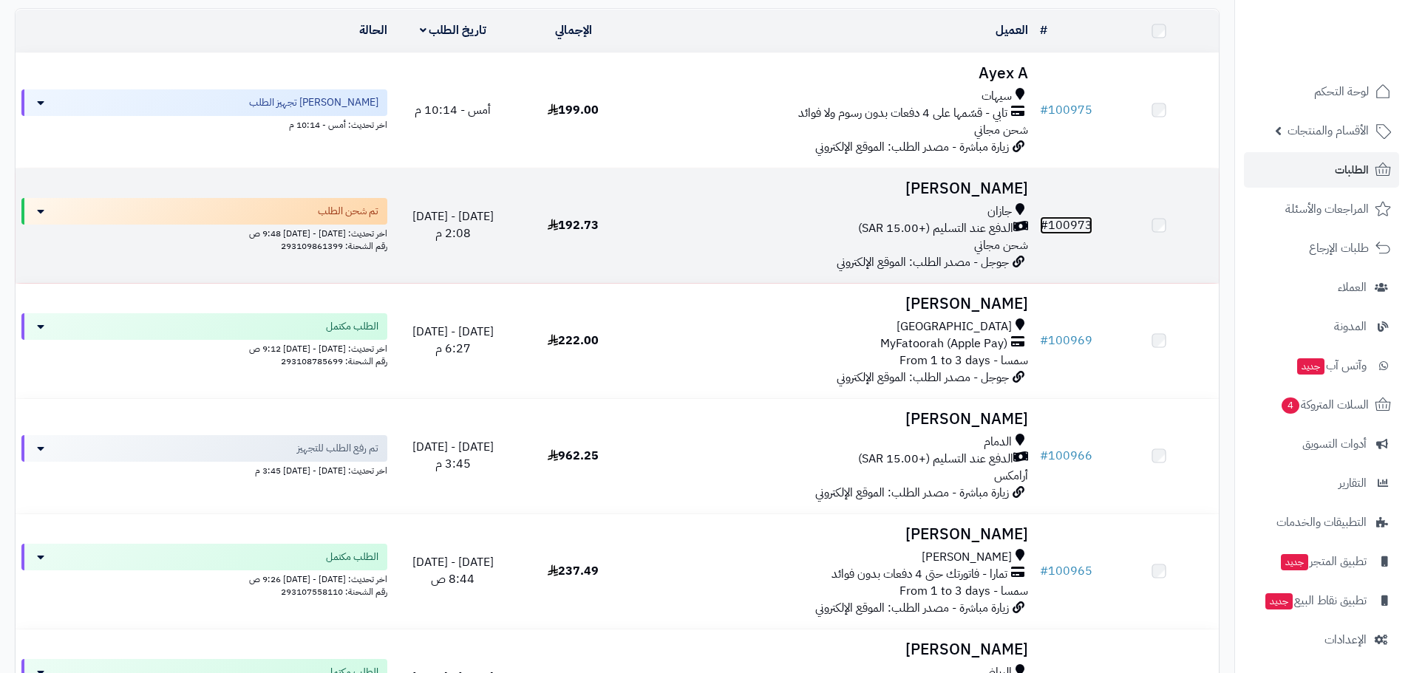
drag, startPoint x: 0, startPoint y: 0, endPoint x: 1065, endPoint y: 222, distance: 1088.3
click at [1065, 222] on link "# 100973" at bounding box center [1066, 225] width 52 height 18
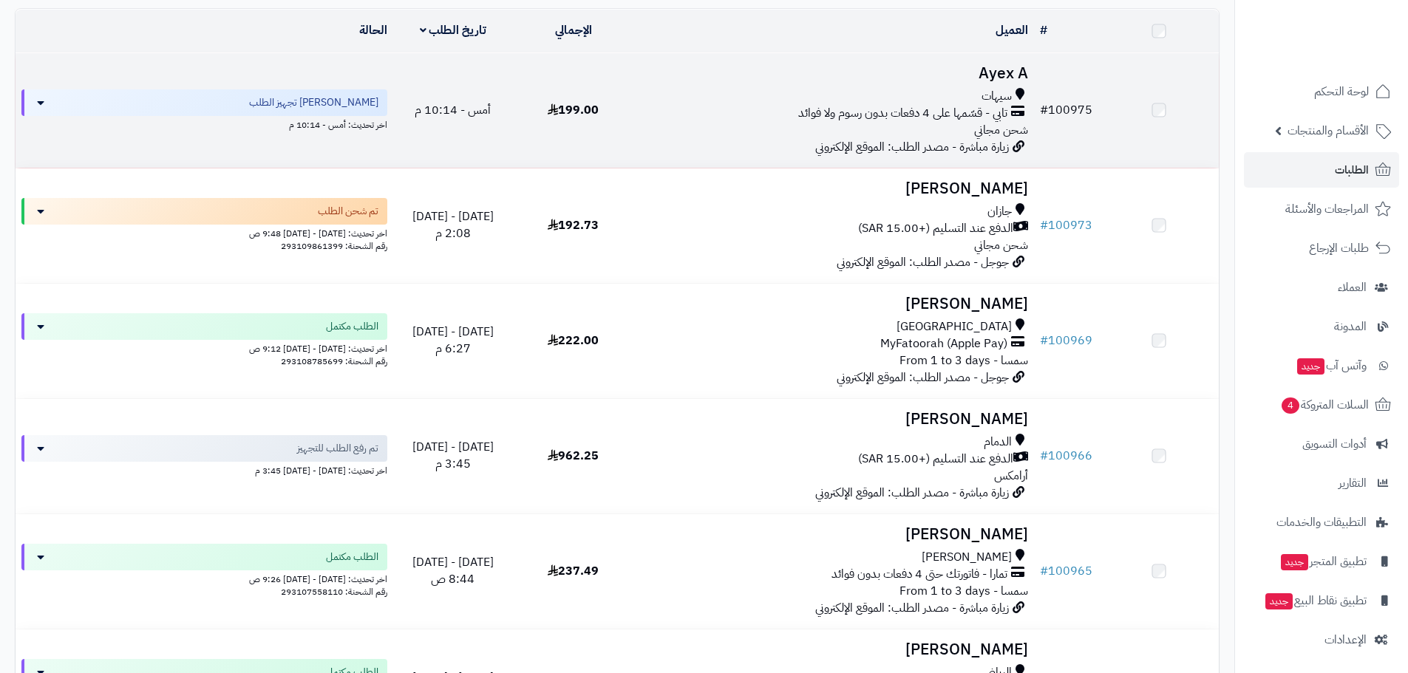
scroll to position [173, 0]
click at [1068, 106] on link "# 100975" at bounding box center [1066, 112] width 52 height 18
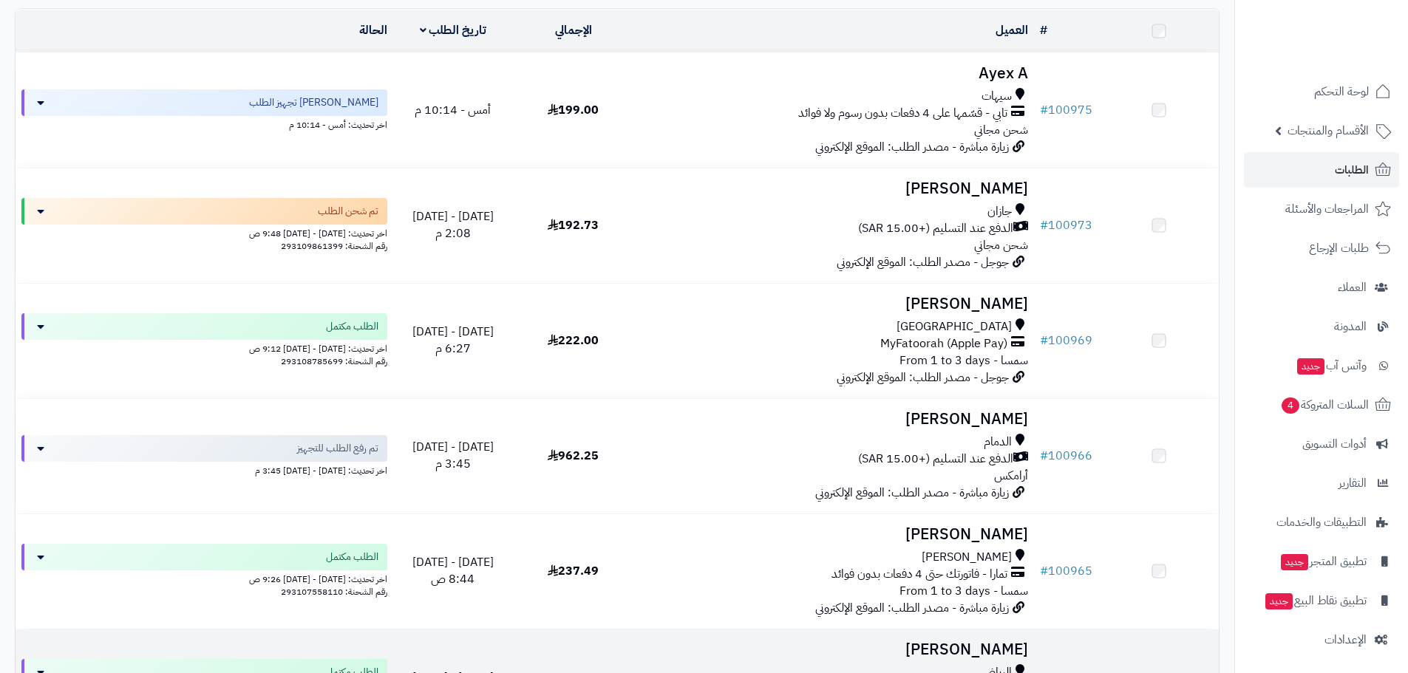
scroll to position [173, 0]
